Goal: Task Accomplishment & Management: Manage account settings

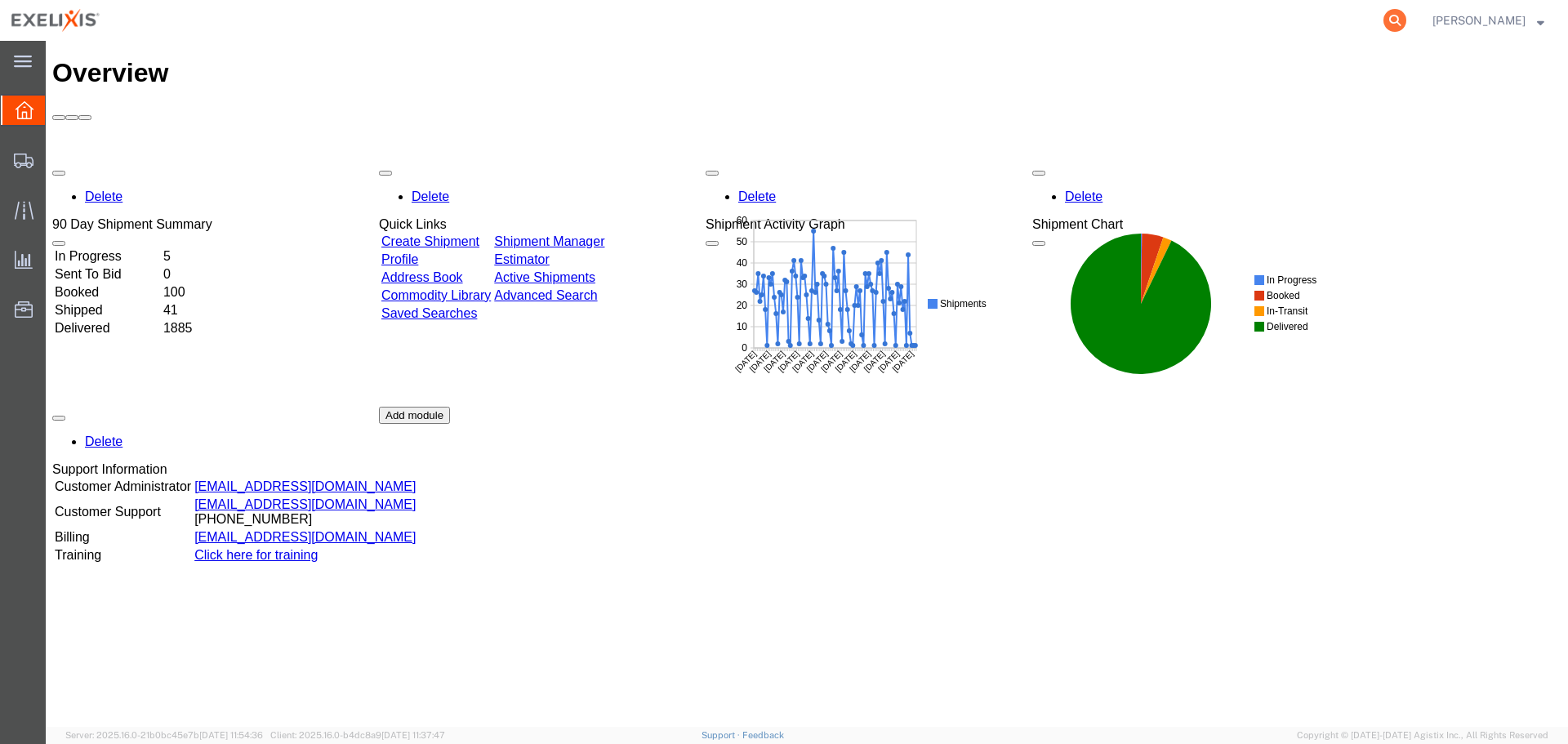
click at [1406, 16] on icon at bounding box center [1394, 20] width 23 height 23
click at [1209, 35] on input "search" at bounding box center [1135, 20] width 497 height 39
click at [1203, 24] on input "search" at bounding box center [1135, 20] width 497 height 39
paste input "S02406656"
type input "S02406656"
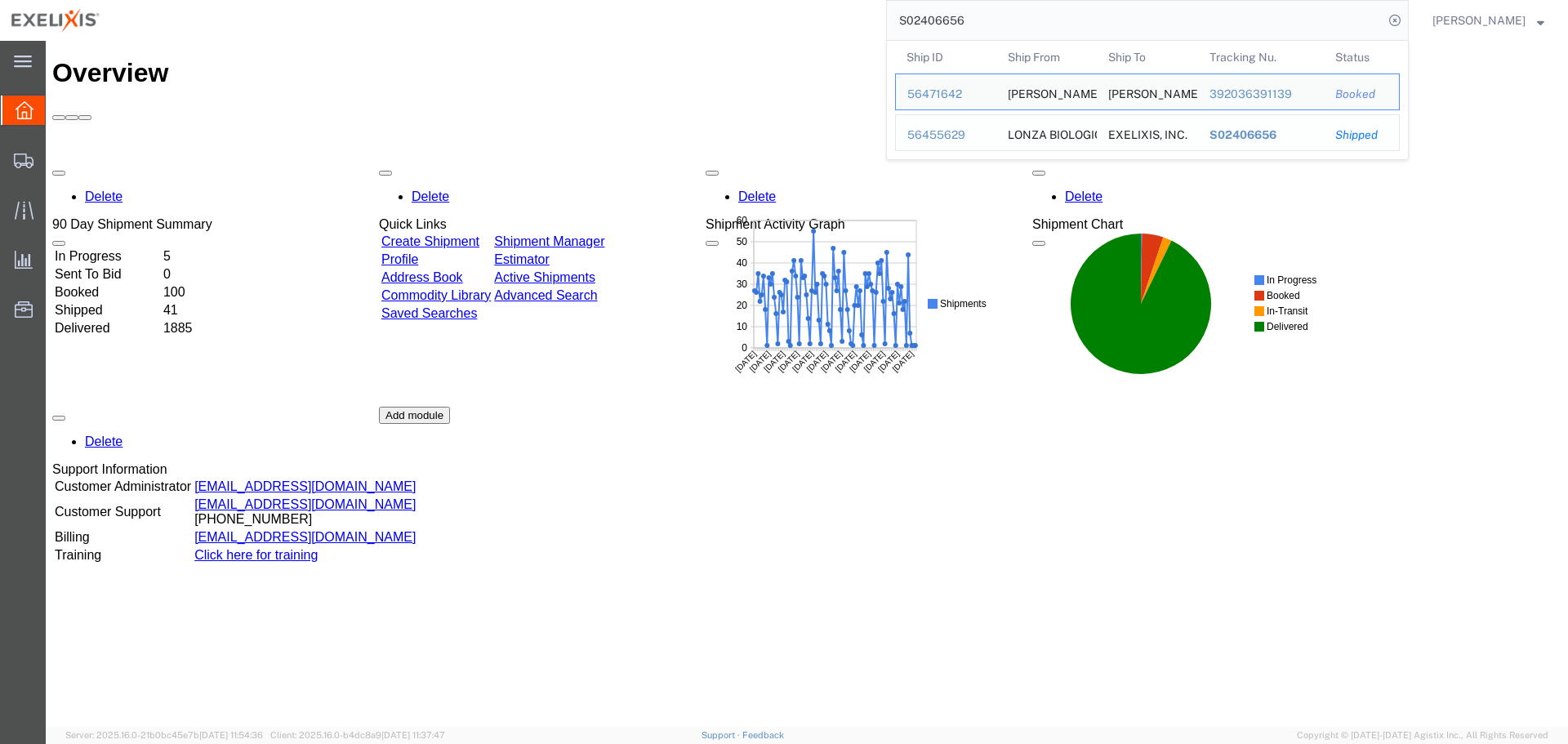
click at [985, 130] on div "56455629" at bounding box center [946, 135] width 78 height 17
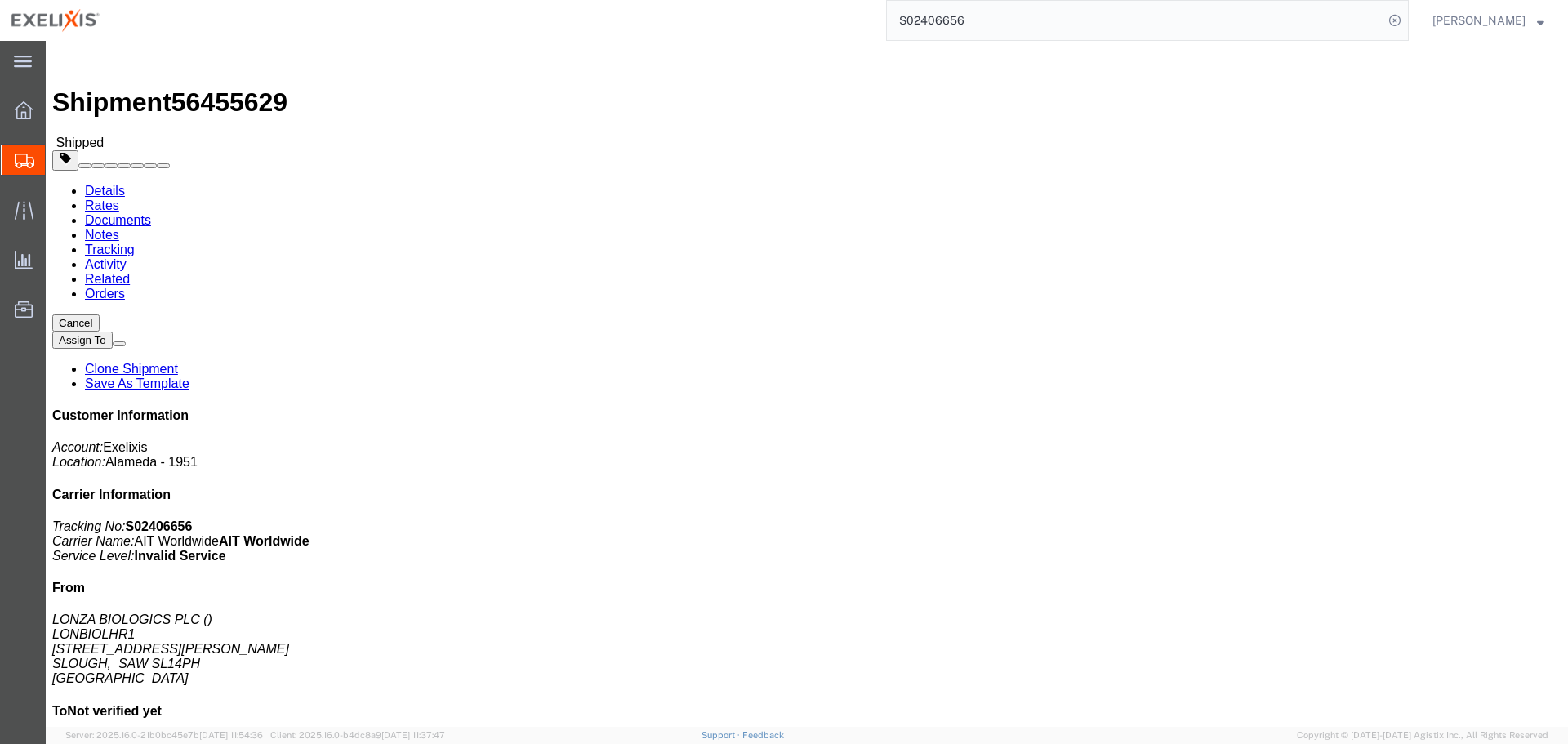
click link "Tracking"
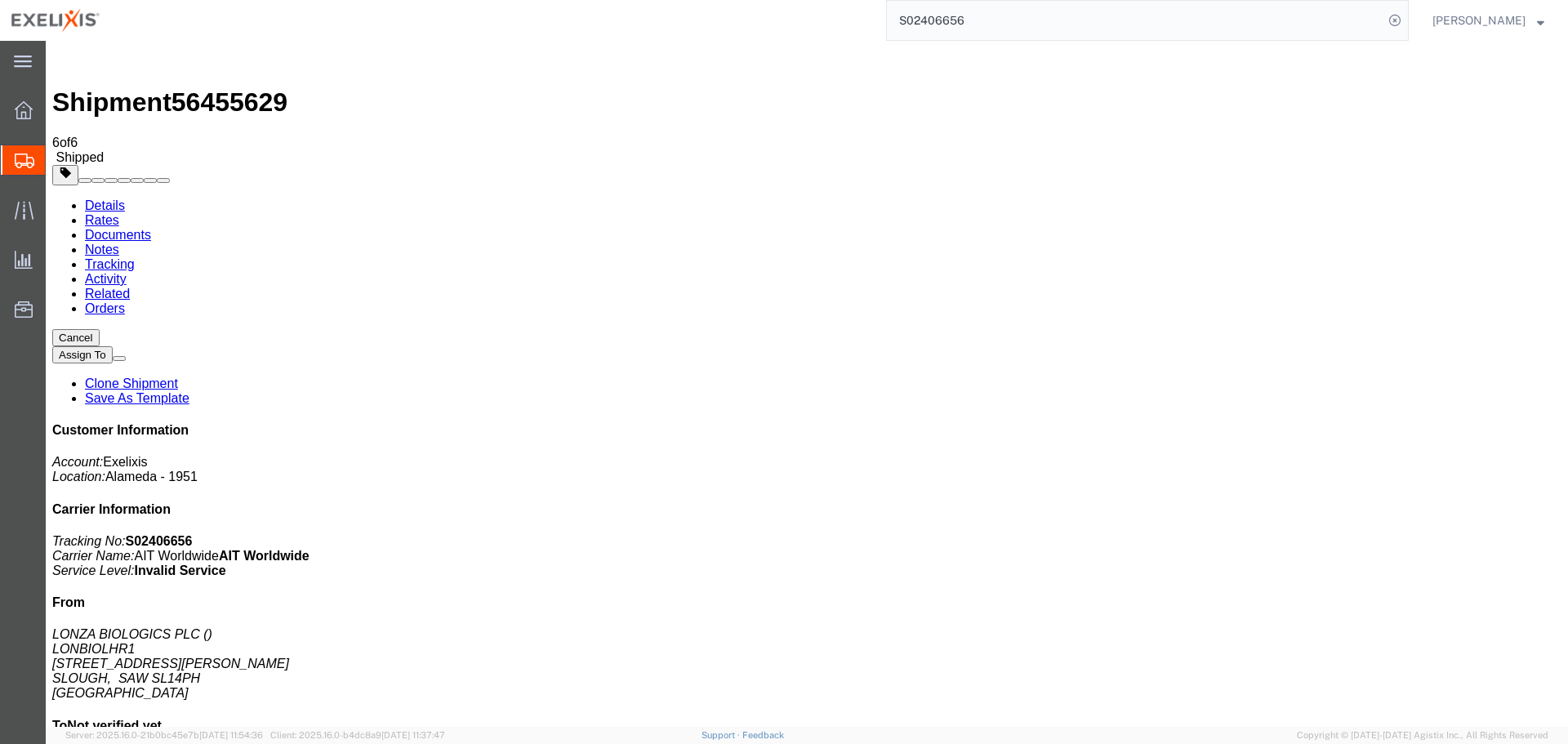
click at [100, 198] on link "Details" at bounding box center [106, 205] width 40 height 14
click span "button"
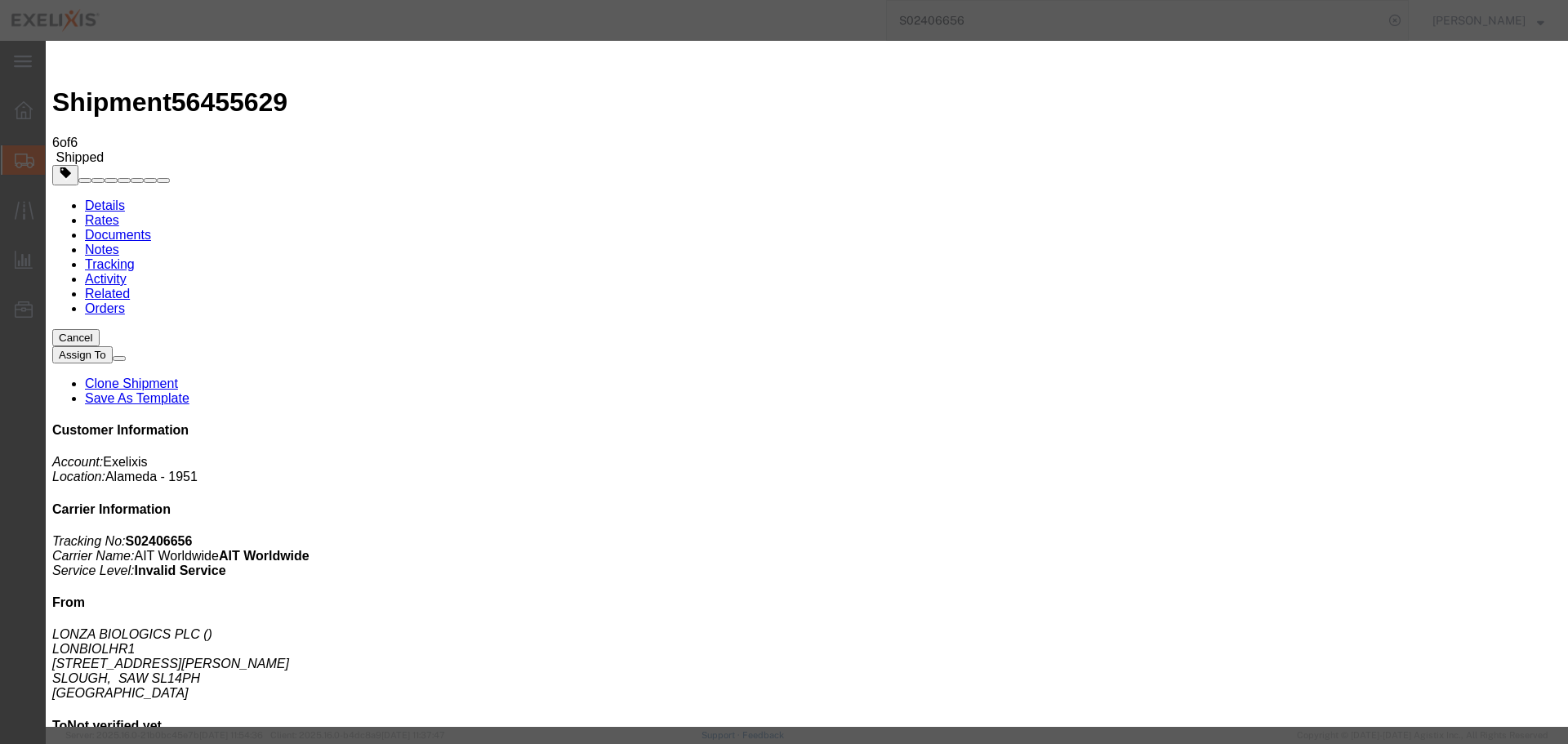
click select "Select Account Type Activity ID Airline Appointment Number ASN Batch Request # …"
select select "ACTYP"
click select "Select Account Type Activity ID Airline Appointment Number ASN Batch Request # …"
type input "SAF-Other"
click button "Add another reference"
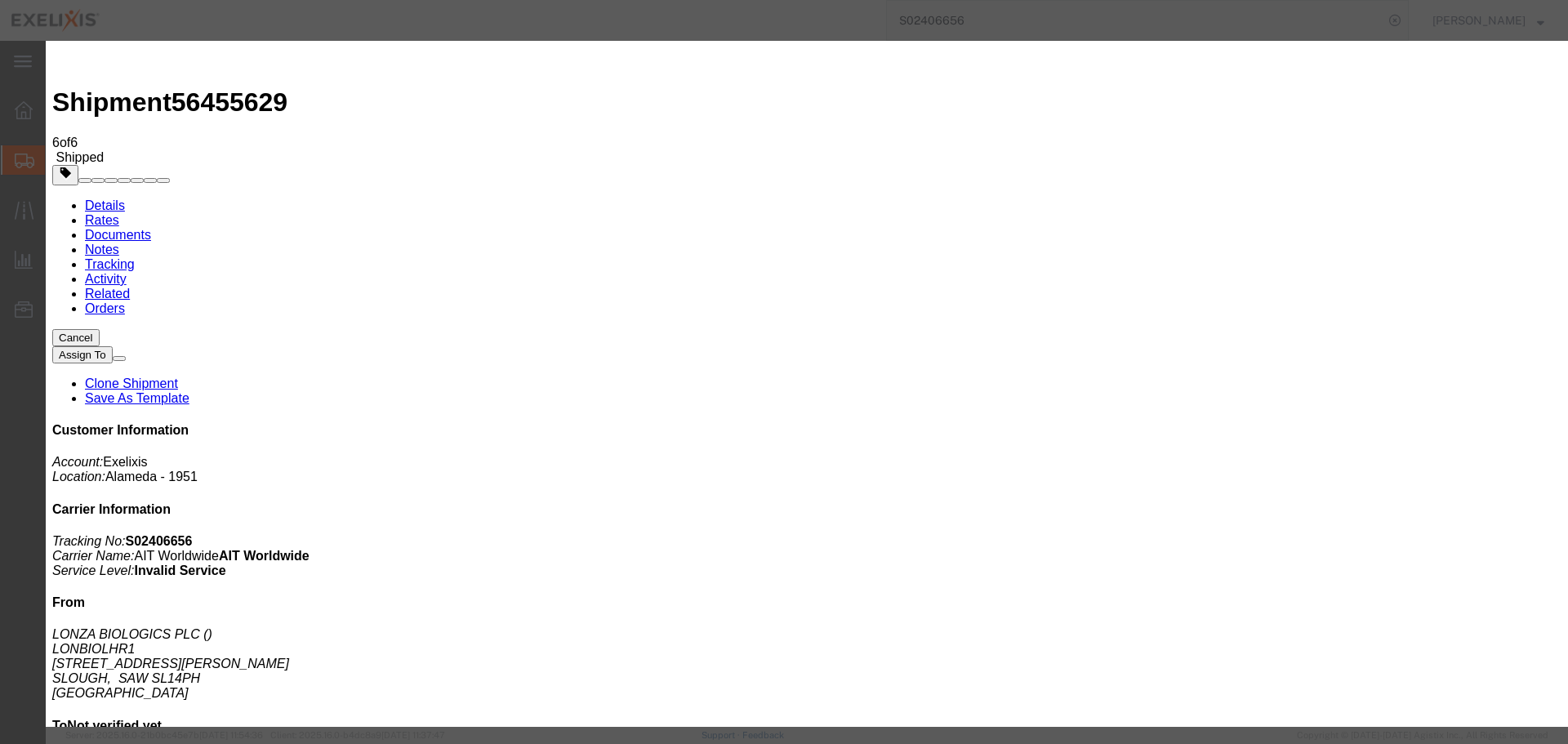
click select "Select Account Type Activity ID Airline Appointment Number ASN Batch Request # …"
select select "DEPT"
click select "Select Account Type Activity ID Airline Appointment Number ASN Batch Request # …"
type input "Biologics"
drag, startPoint x: 937, startPoint y: 209, endPoint x: 691, endPoint y: 239, distance: 247.8
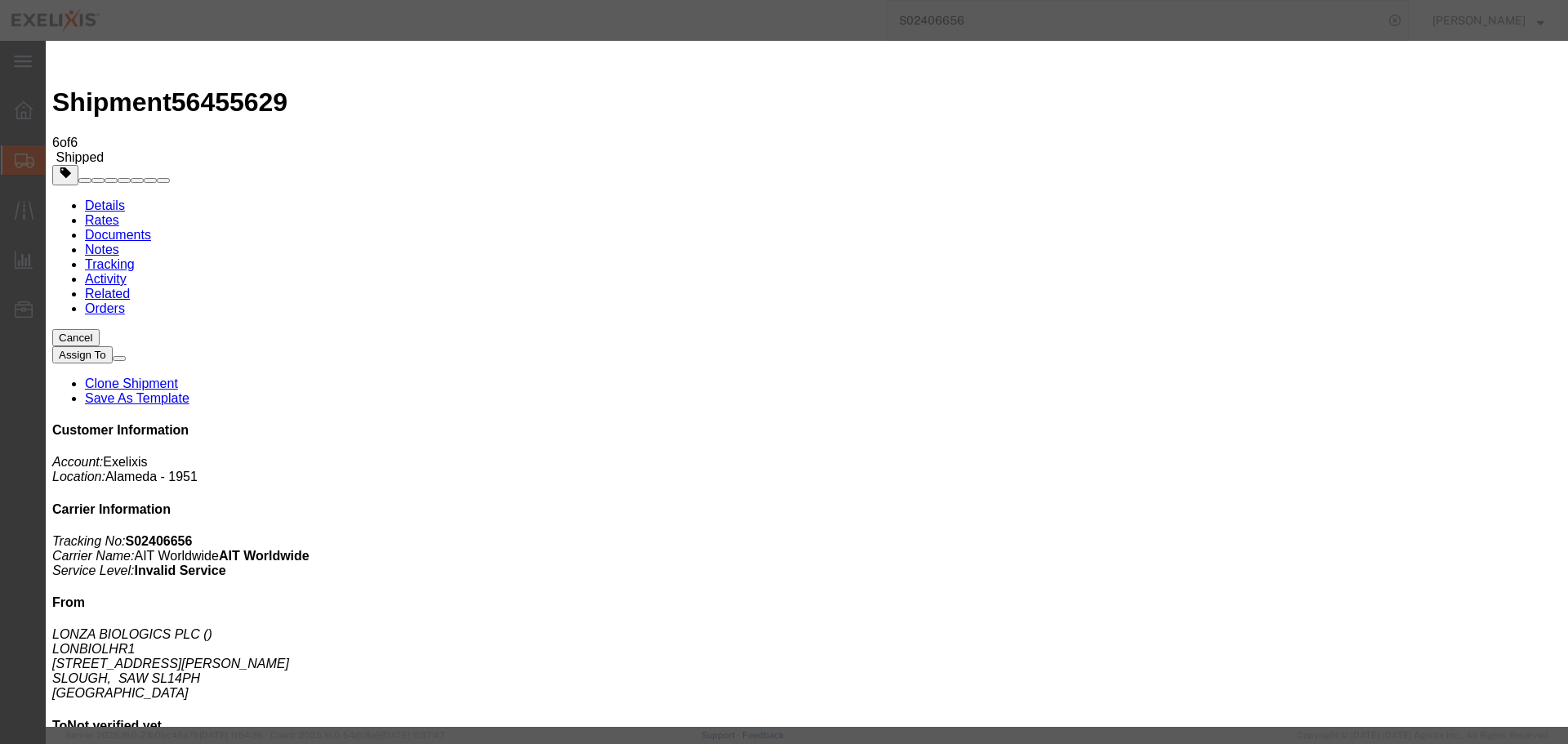
click button "Add another reference"
click select "Select Account Type Activity ID Airline Appointment Number ASN Batch Request # …"
select select "PROJ"
click select "Select Account Type Activity ID Airline Appointment Number ASN Batch Request # …"
type input "XB773"
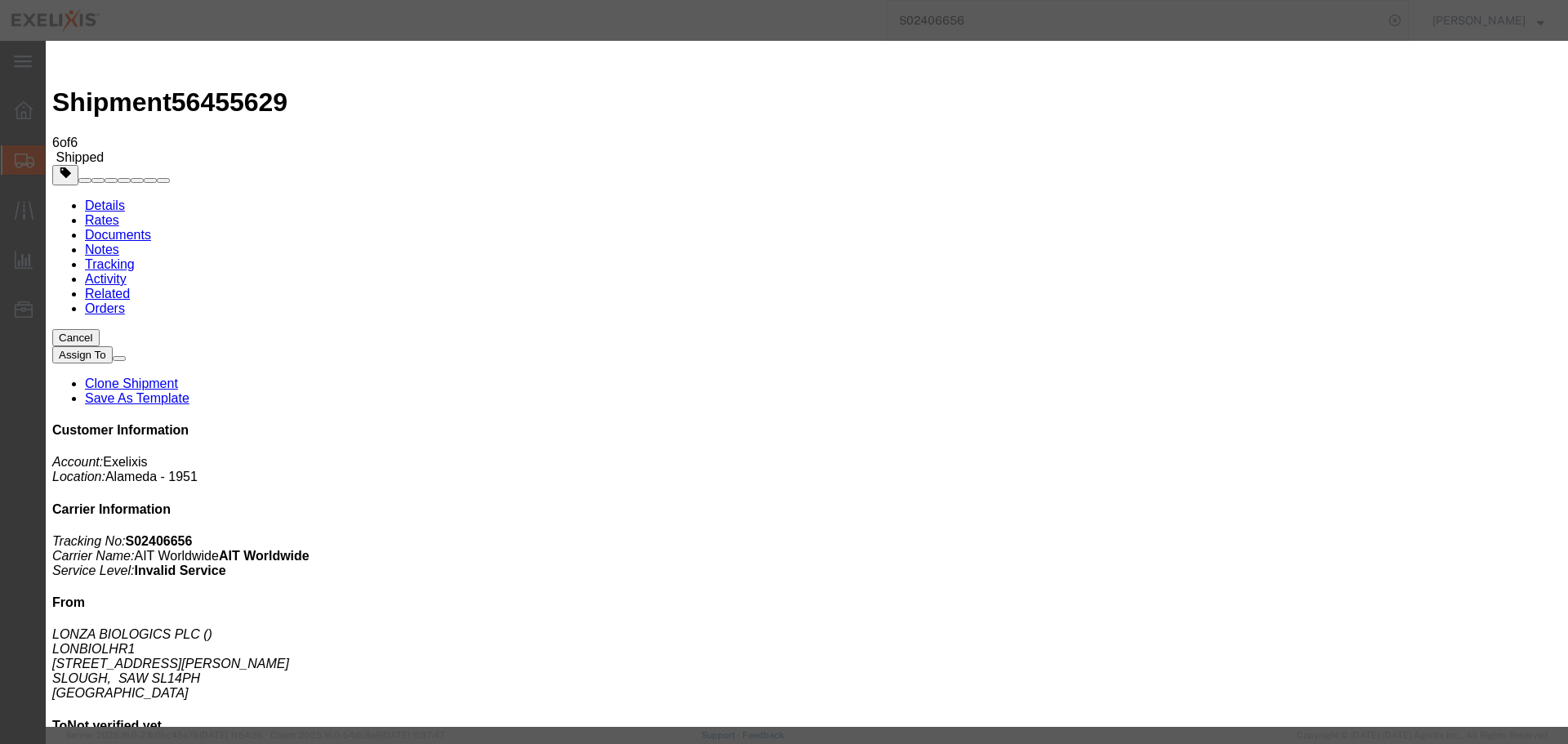
click button "Add another reference"
click select "Select Account Type Activity ID Airline Appointment Number ASN Batch Request # …"
select select "LOT"
click select "Select Account Type Activity ID Airline Appointment Number ASN Batch Request # …"
type input "1585-M"
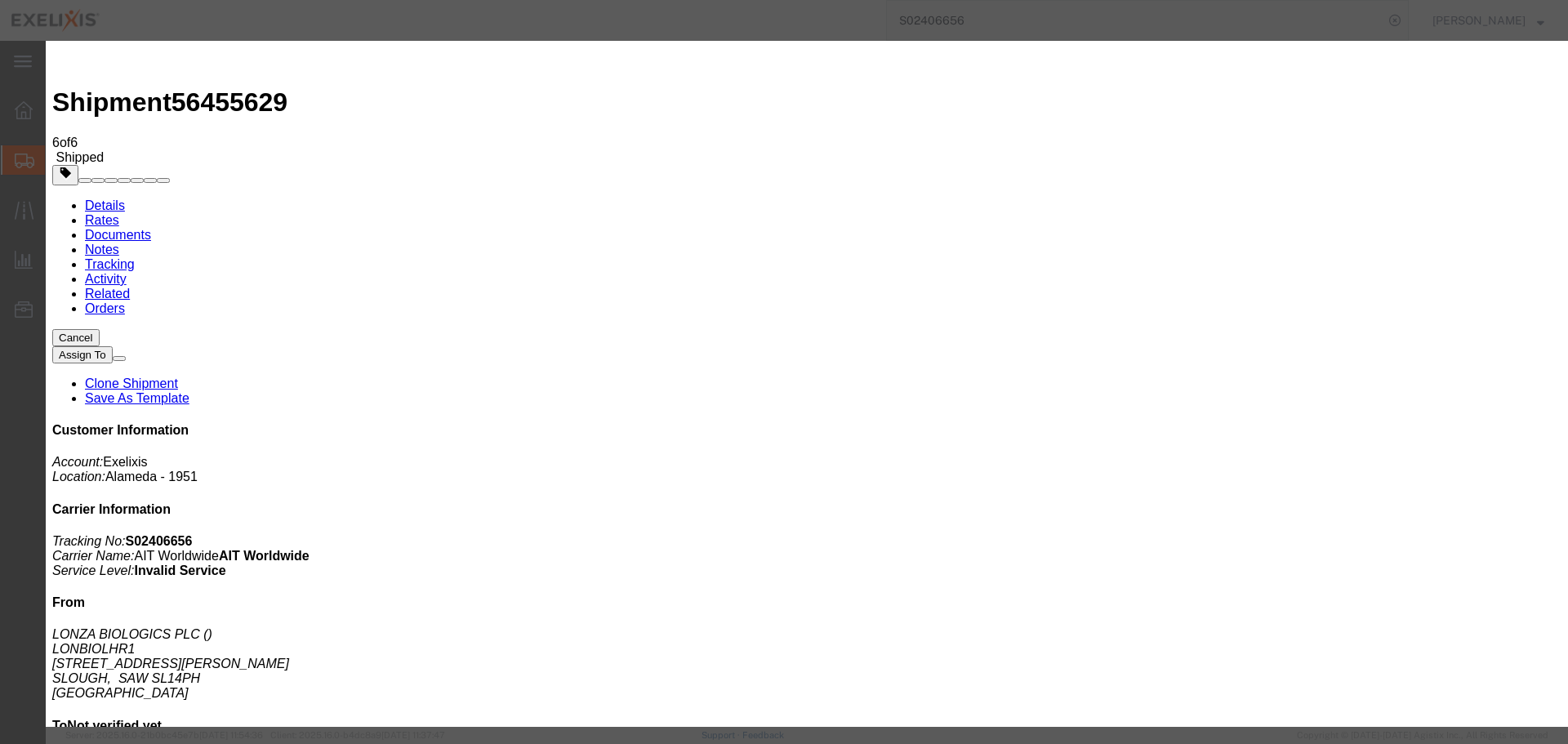
click button "Save"
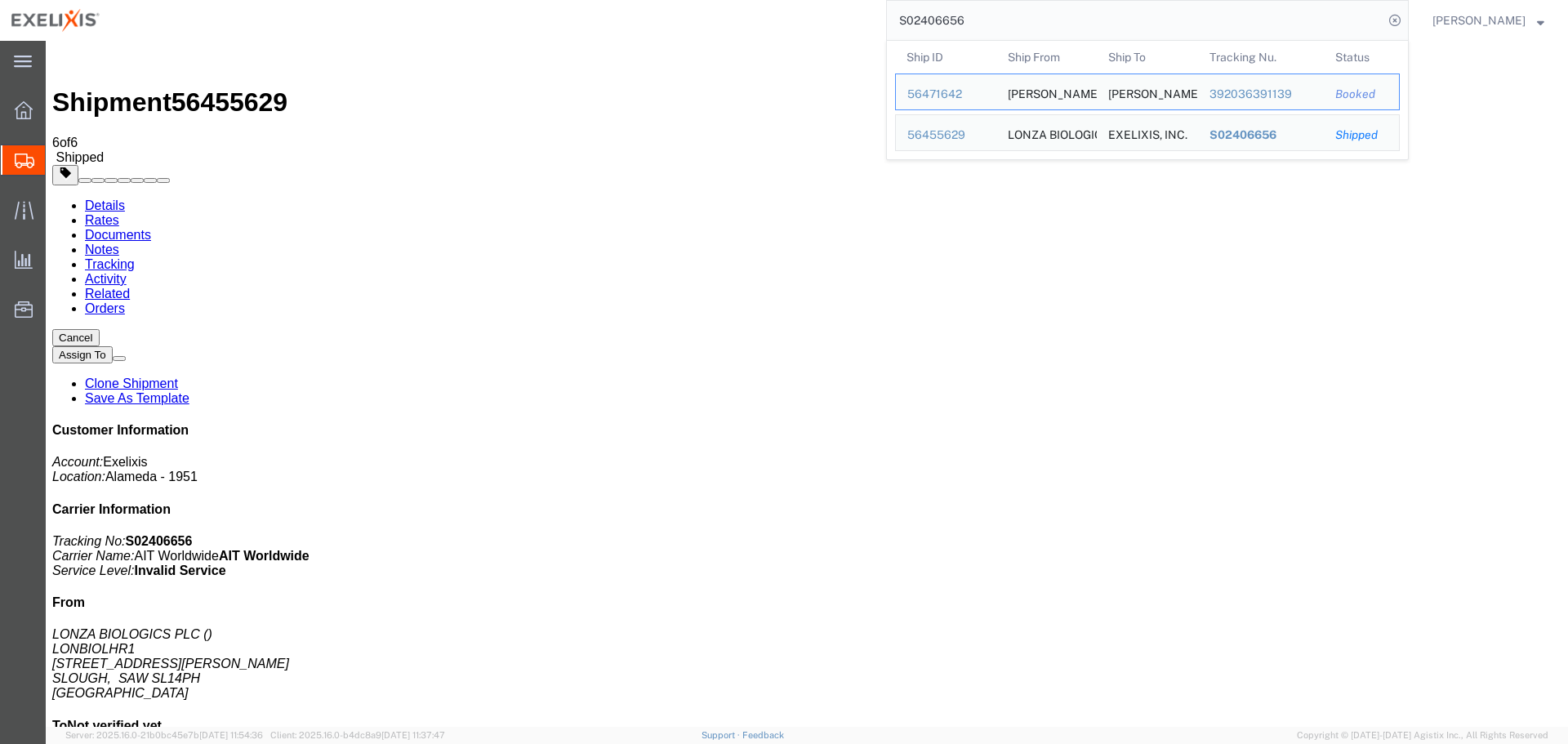
click at [1102, 17] on input "S02406656" at bounding box center [1135, 20] width 497 height 39
click at [1019, 96] on td "Ship From [PERSON_NAME]" at bounding box center [1047, 92] width 101 height 37
click at [1313, 90] on div "392036391139" at bounding box center [1260, 94] width 104 height 17
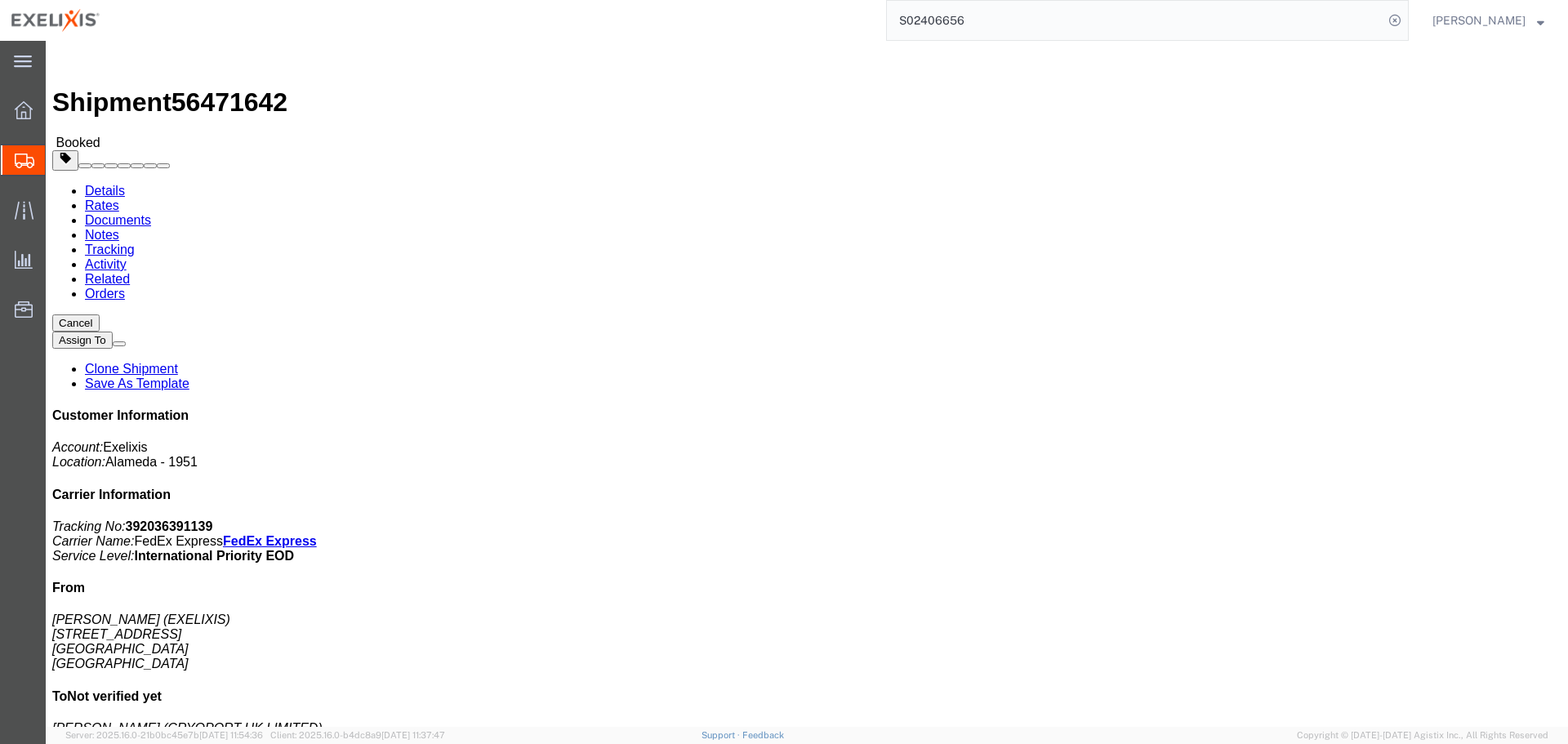
drag, startPoint x: 801, startPoint y: 333, endPoint x: 612, endPoint y: 229, distance: 215.7
click div "Leg 1 - Small Parcel"
click link "Tracking"
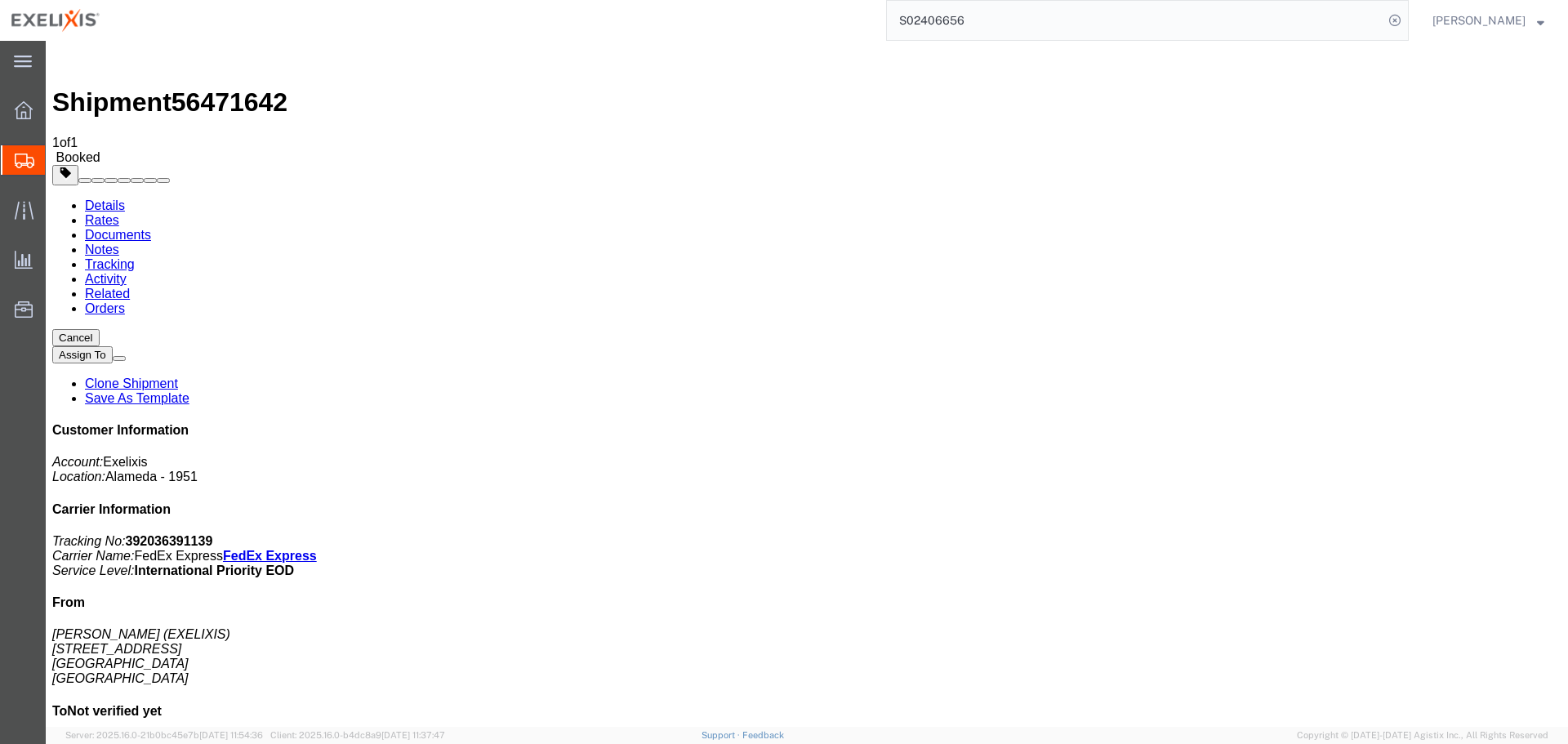
click at [113, 198] on link "Details" at bounding box center [106, 205] width 40 height 14
